Goal: Answer question/provide support: Answer question/provide support

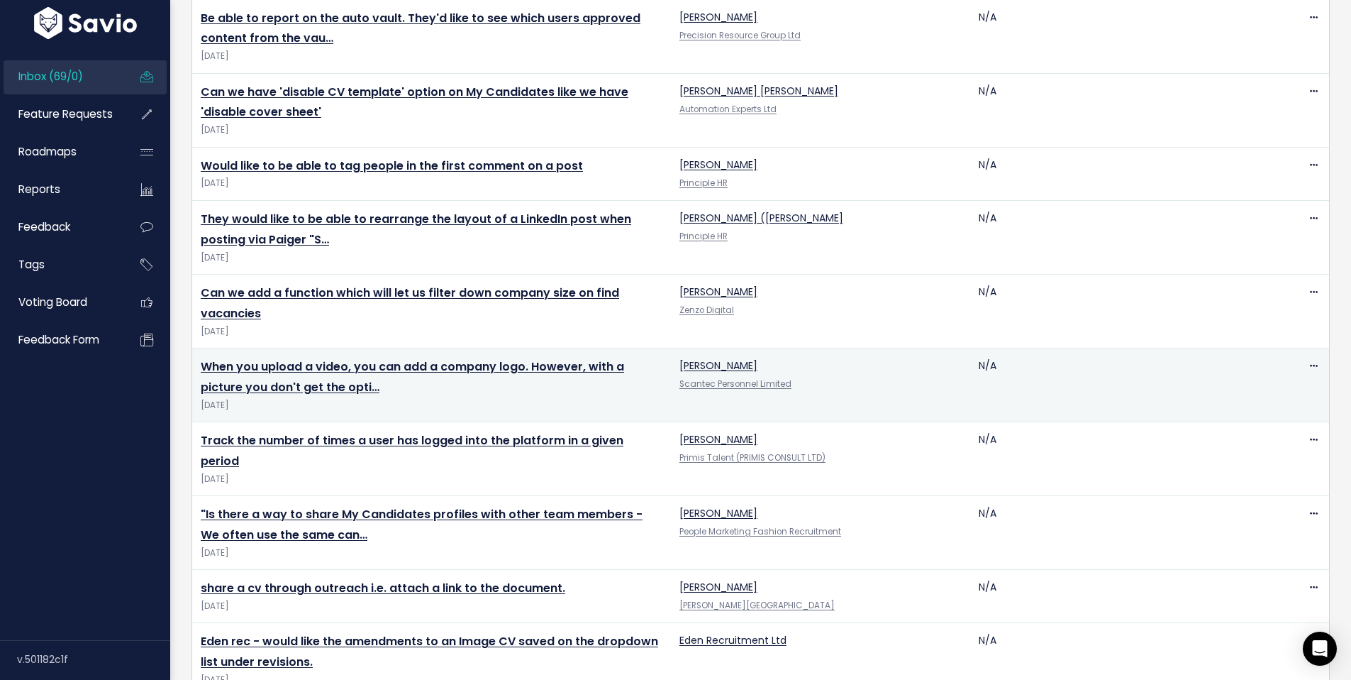
scroll to position [289, 0]
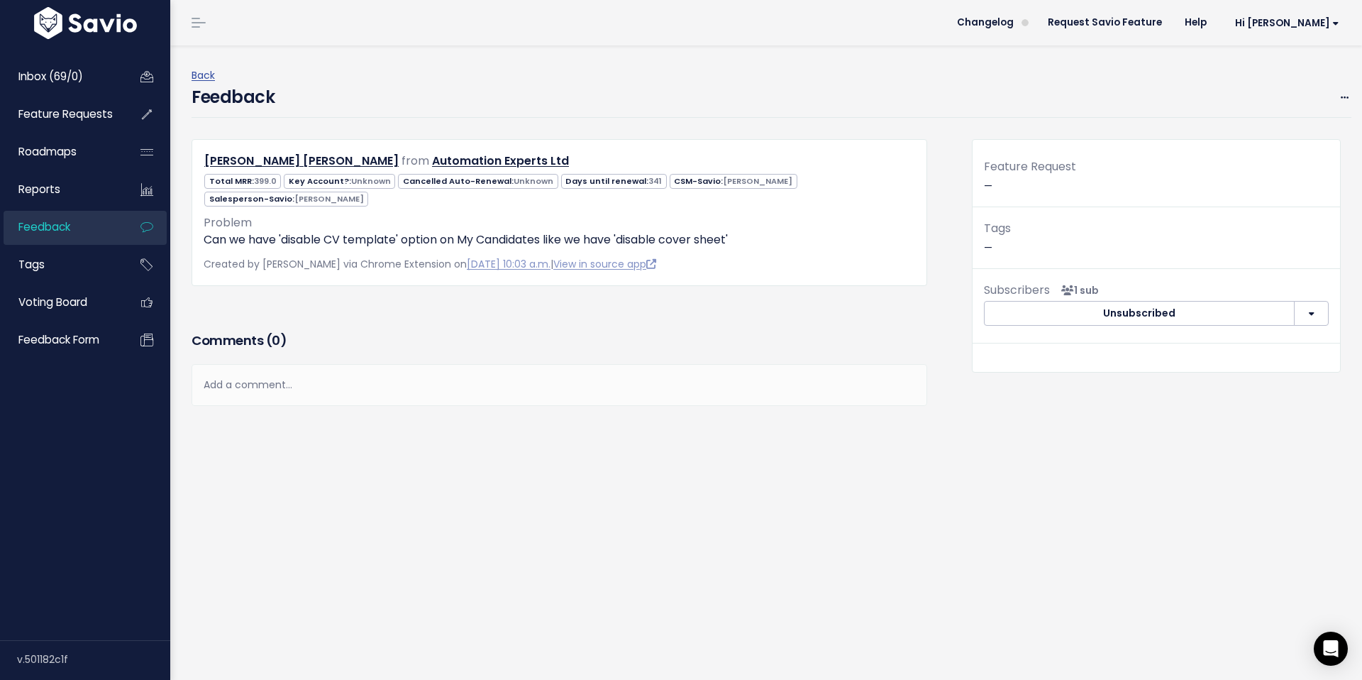
click at [258, 371] on div "Add a comment..." at bounding box center [560, 385] width 736 height 42
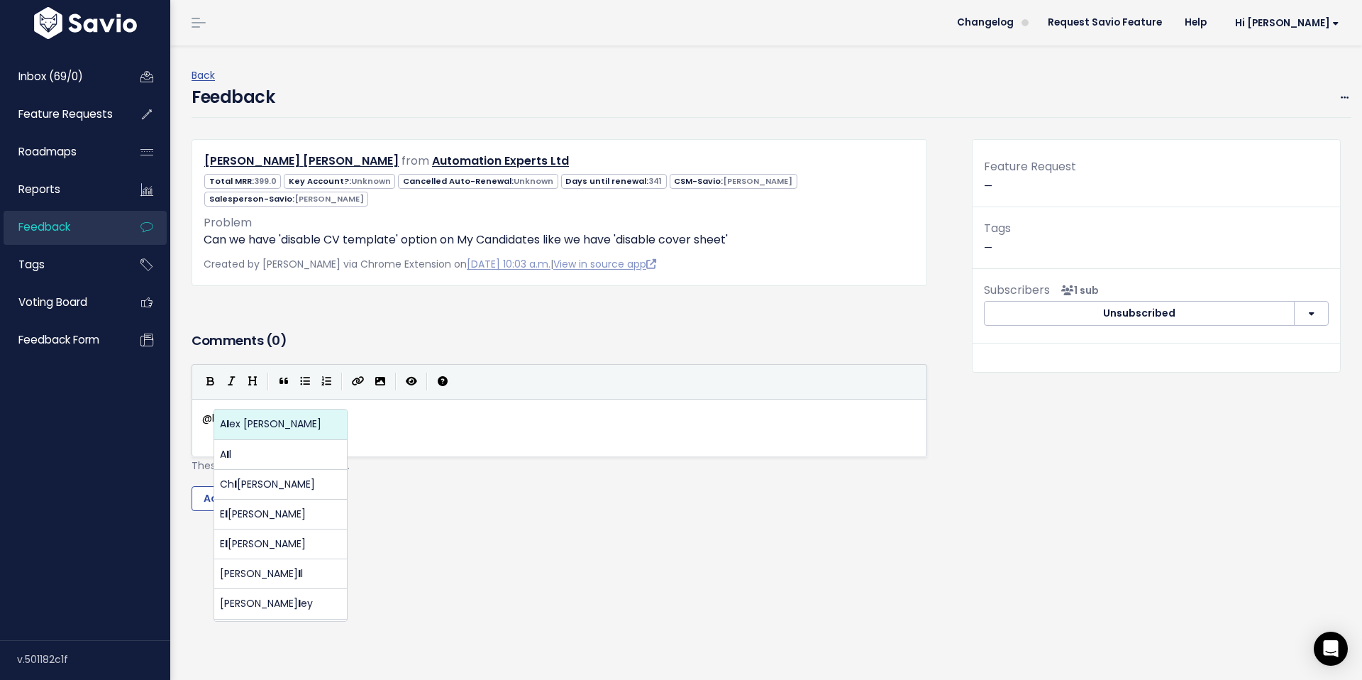
scroll to position [5, 17]
click at [277, 455] on body "Inbox (69/0) Feature Requests Roadmaps ×" at bounding box center [681, 340] width 1362 height 680
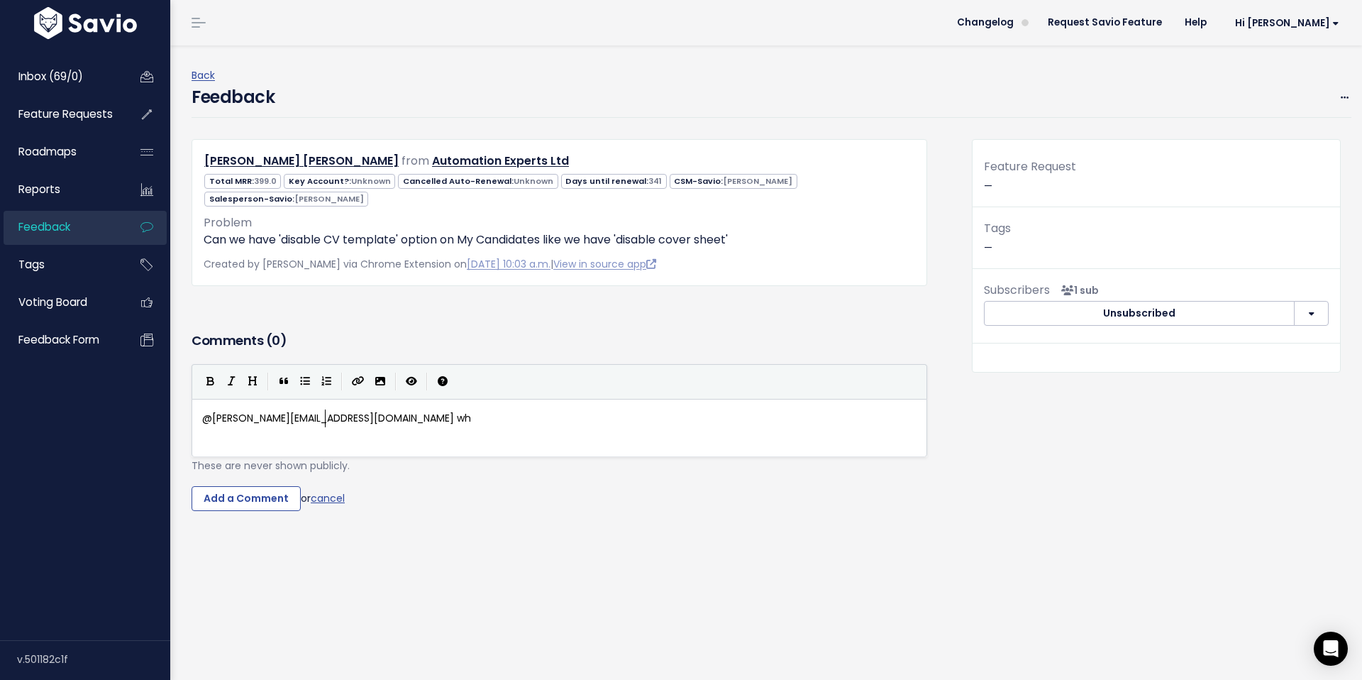
scroll to position [5, 130]
type textarea "@lyndsay@paiger.co why is this needed?"
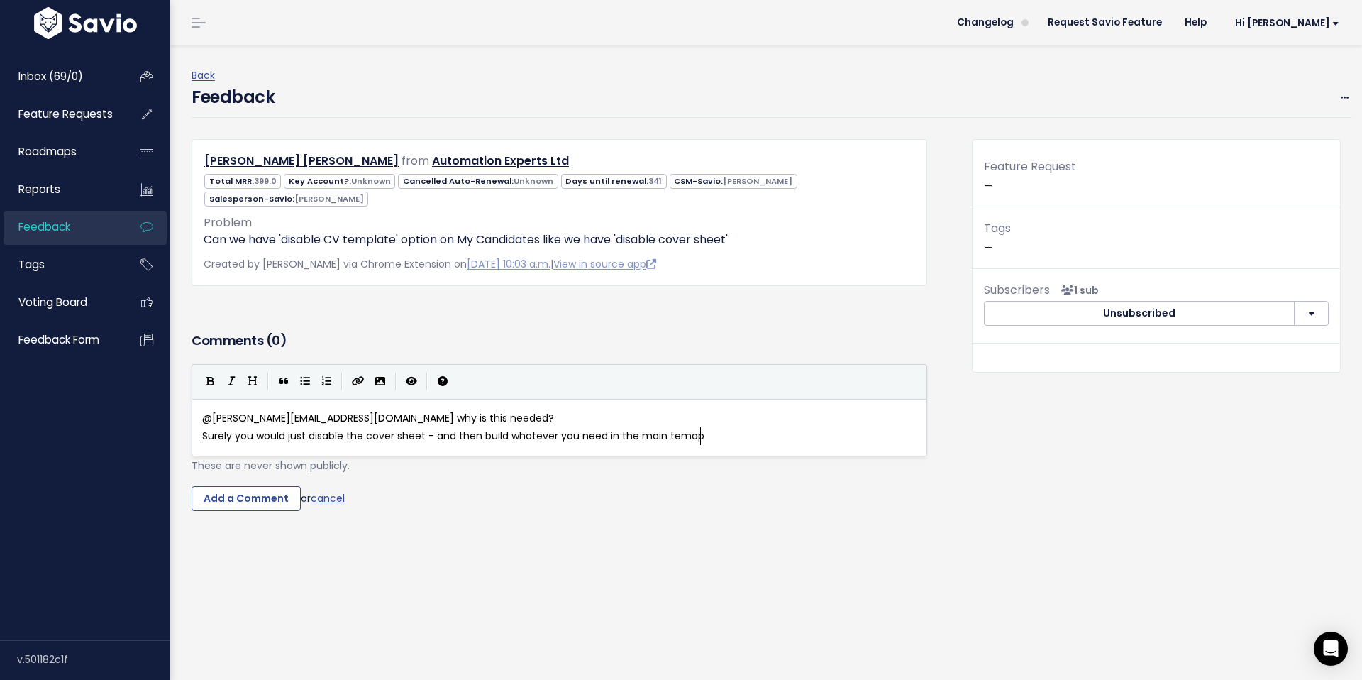
type textarea "Surely you would just disable the cover sheet - and then build whatever you nee…"
type textarea "late?"
click at [682, 428] on span "Surely you would just disable the cover sheet - and then build whatever you nee…" at bounding box center [459, 435] width 514 height 14
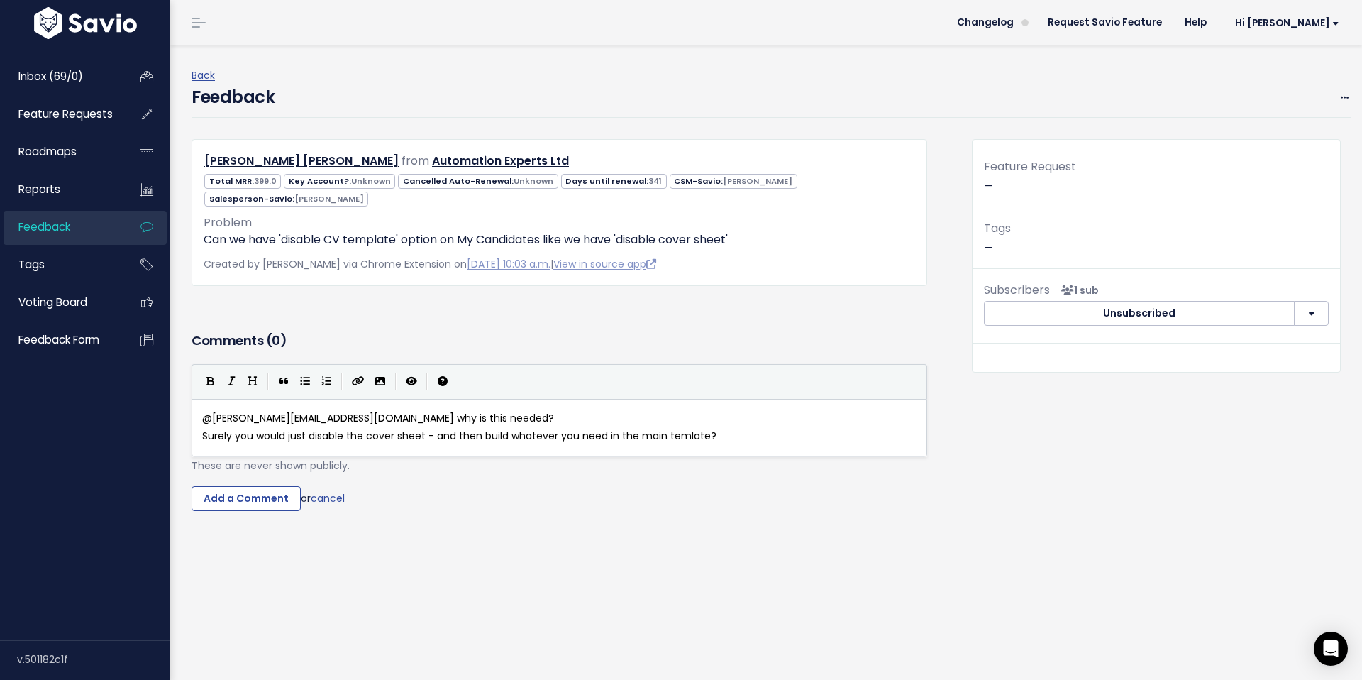
type textarea "p"
click at [403, 411] on span "@lyndsay@paiger.co why is this needed?" at bounding box center [381, 418] width 358 height 14
type textarea "please - as I don't understand"
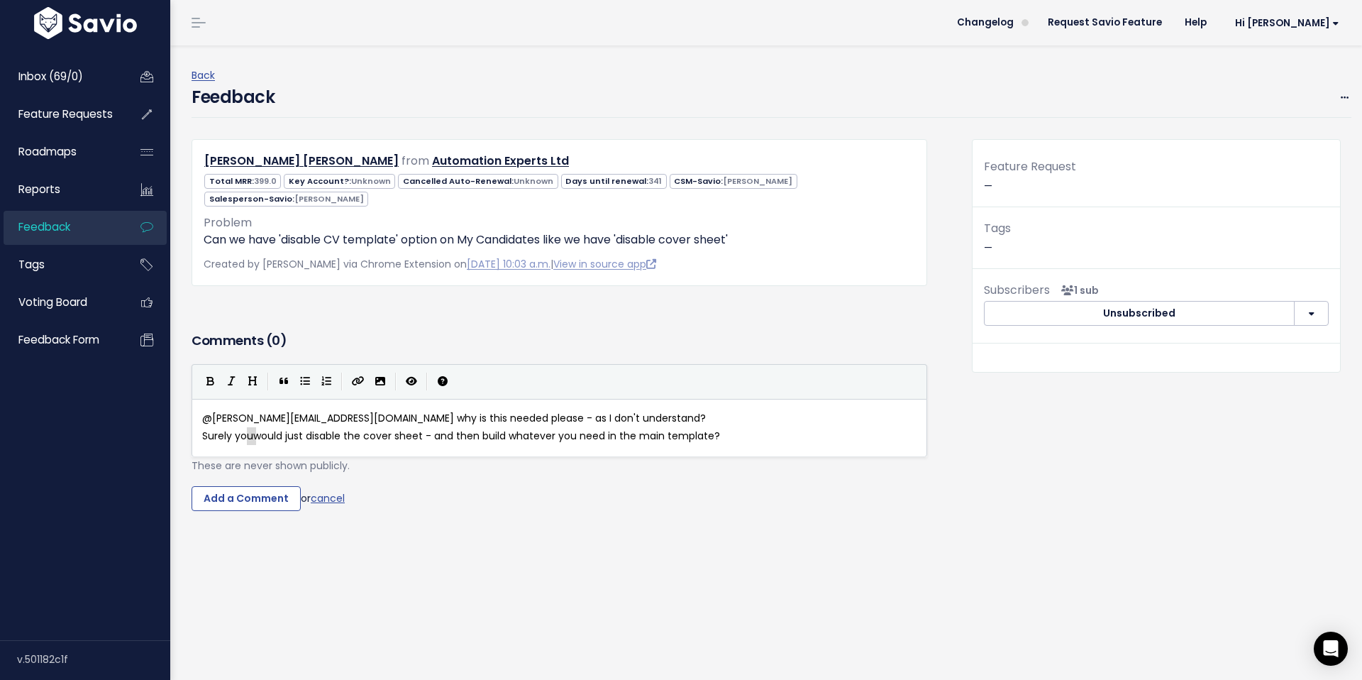
type textarea "Surely you"
drag, startPoint x: 258, startPoint y: 419, endPoint x: 197, endPoint y: 416, distance: 61.8
type textarea "W"
type textarea "n't you"
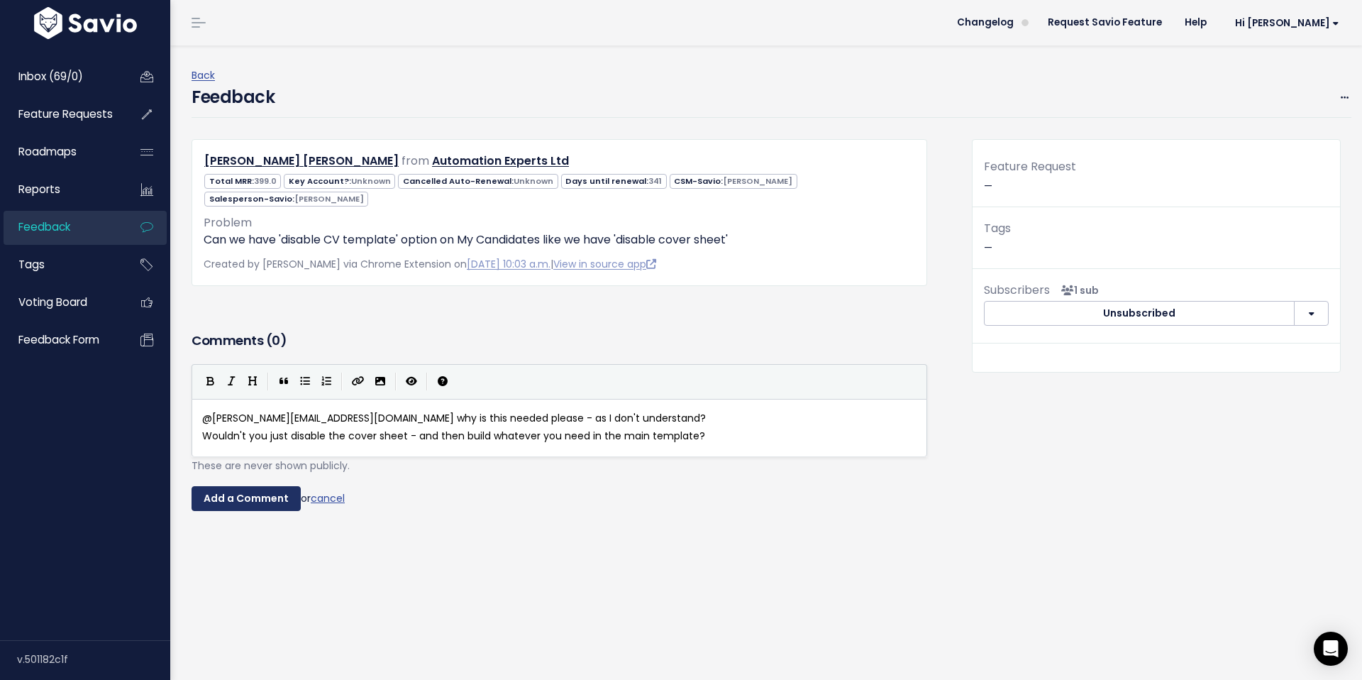
click at [240, 486] on input "Add a Comment" at bounding box center [246, 499] width 109 height 26
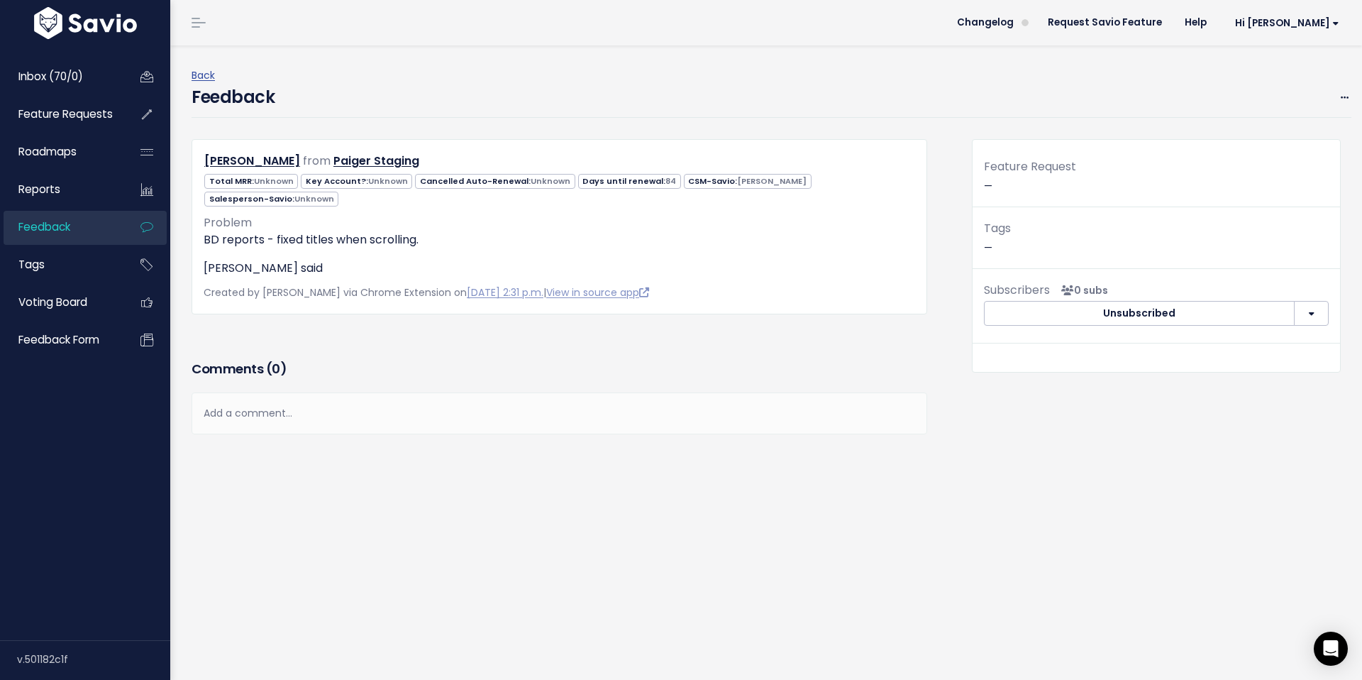
click at [288, 397] on div "Add a comment..." at bounding box center [560, 413] width 736 height 42
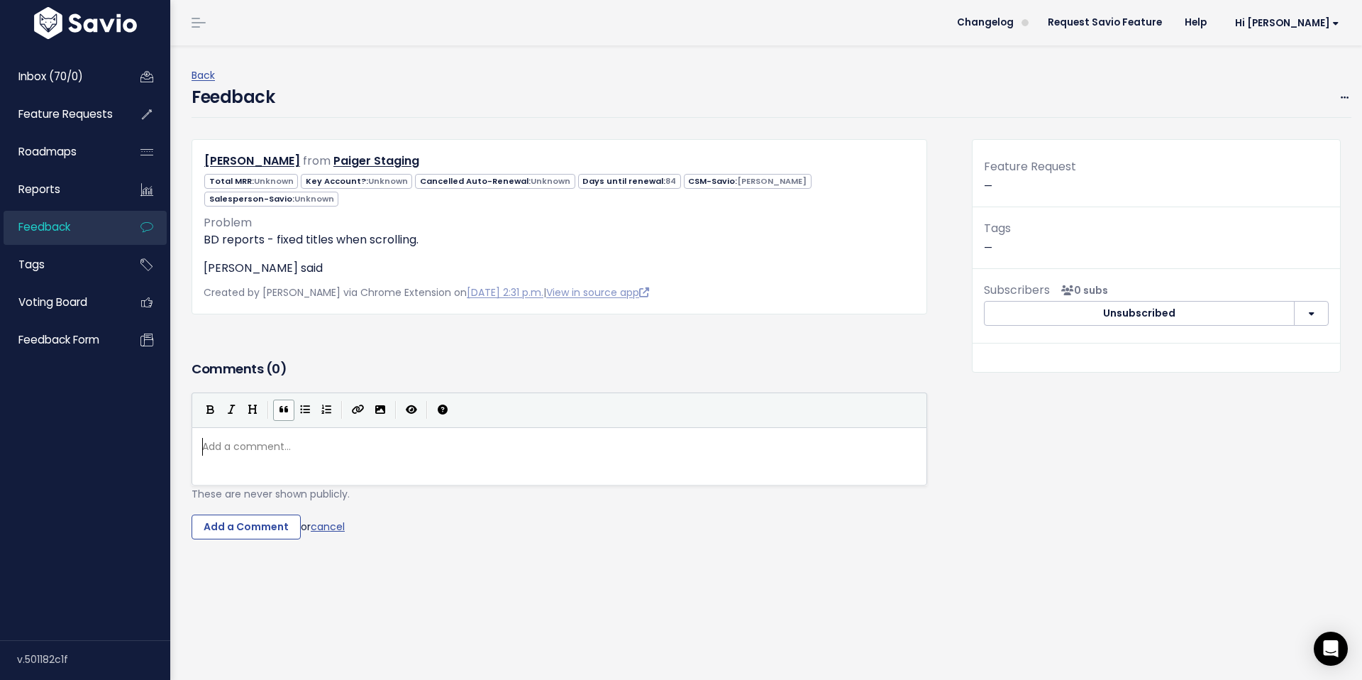
scroll to position [5, 0]
type textarea "Free"
type textarea "eze pane on the headers"
click at [253, 515] on input "Add a Comment" at bounding box center [246, 527] width 109 height 26
